Goal: Find specific page/section

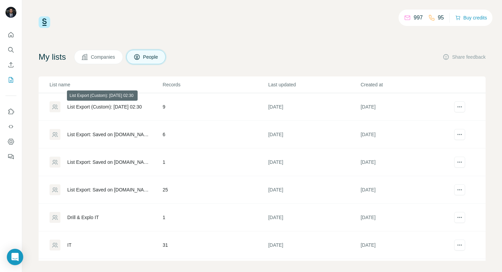
click at [107, 106] on div "List Export (Custom): [DATE] 02:30" at bounding box center [104, 107] width 74 height 7
